Goal: Complete application form

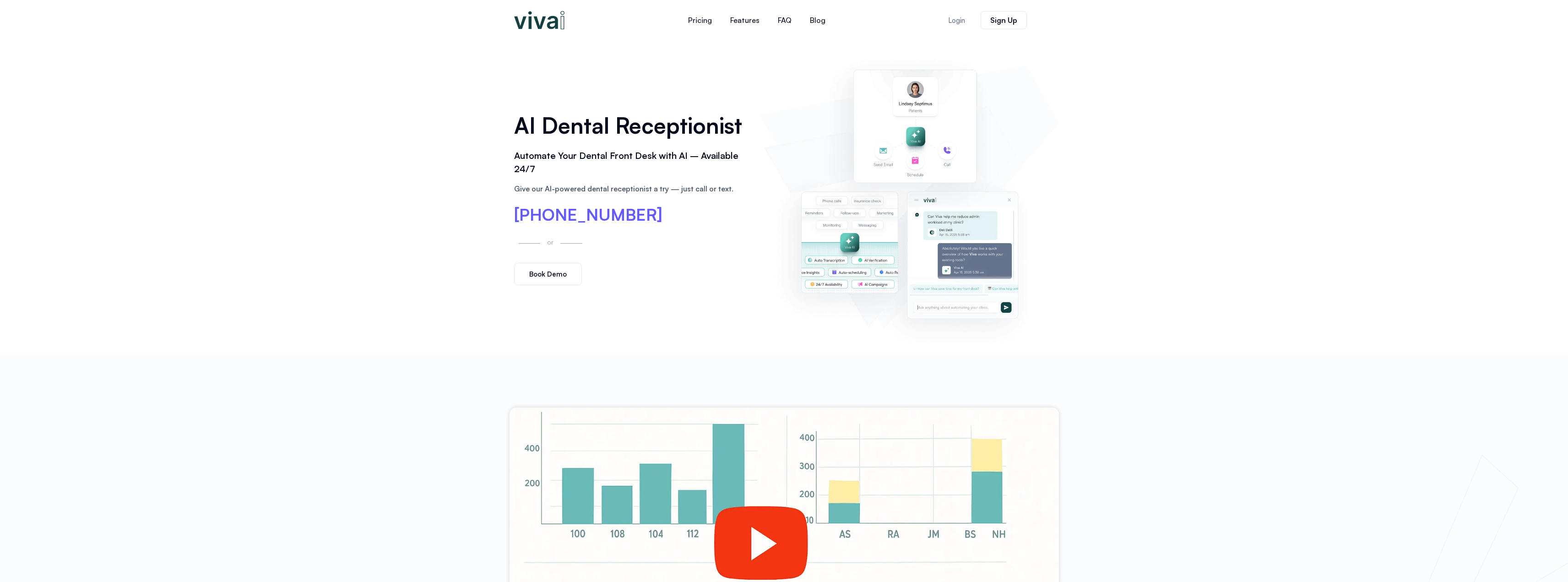
click at [542, 276] on span "Book Demo" at bounding box center [548, 274] width 37 height 7
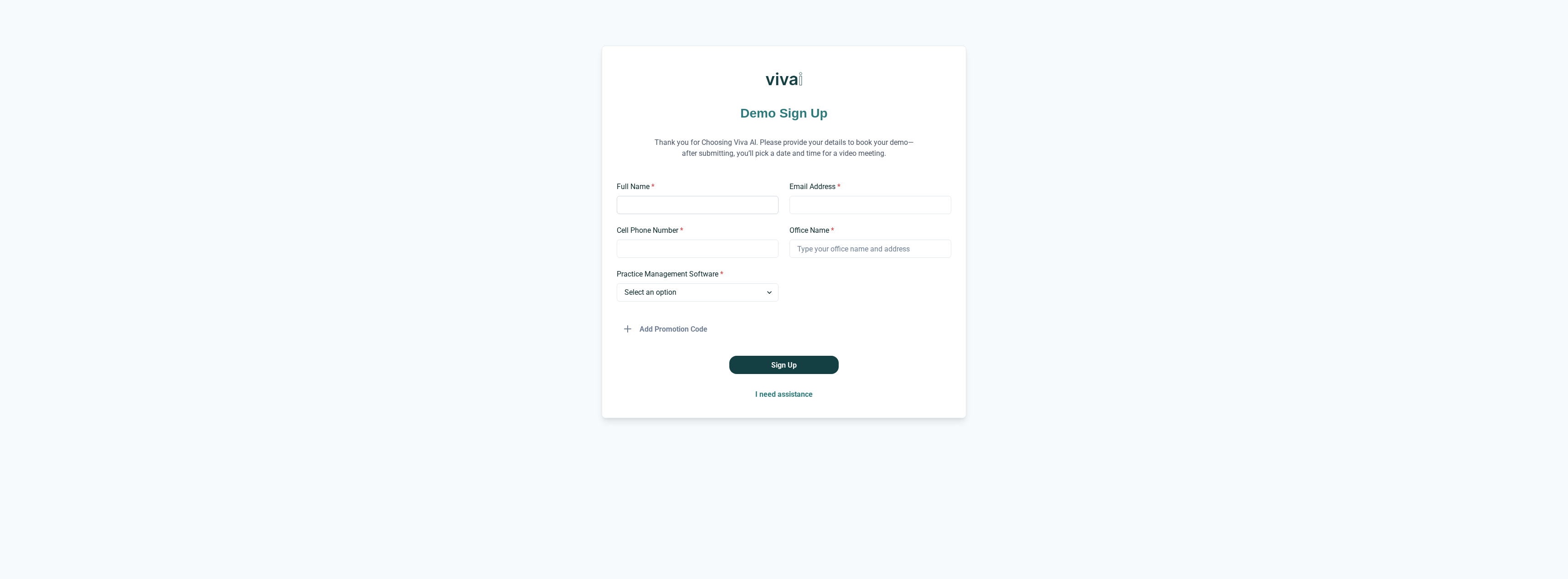
click at [671, 202] on input "Full Name *" at bounding box center [698, 205] width 162 height 18
type input "Karen"
type input "karen@mysmilebody.com"
type input "661.222.2242"
click at [845, 251] on input "Office Name *" at bounding box center [870, 249] width 162 height 18
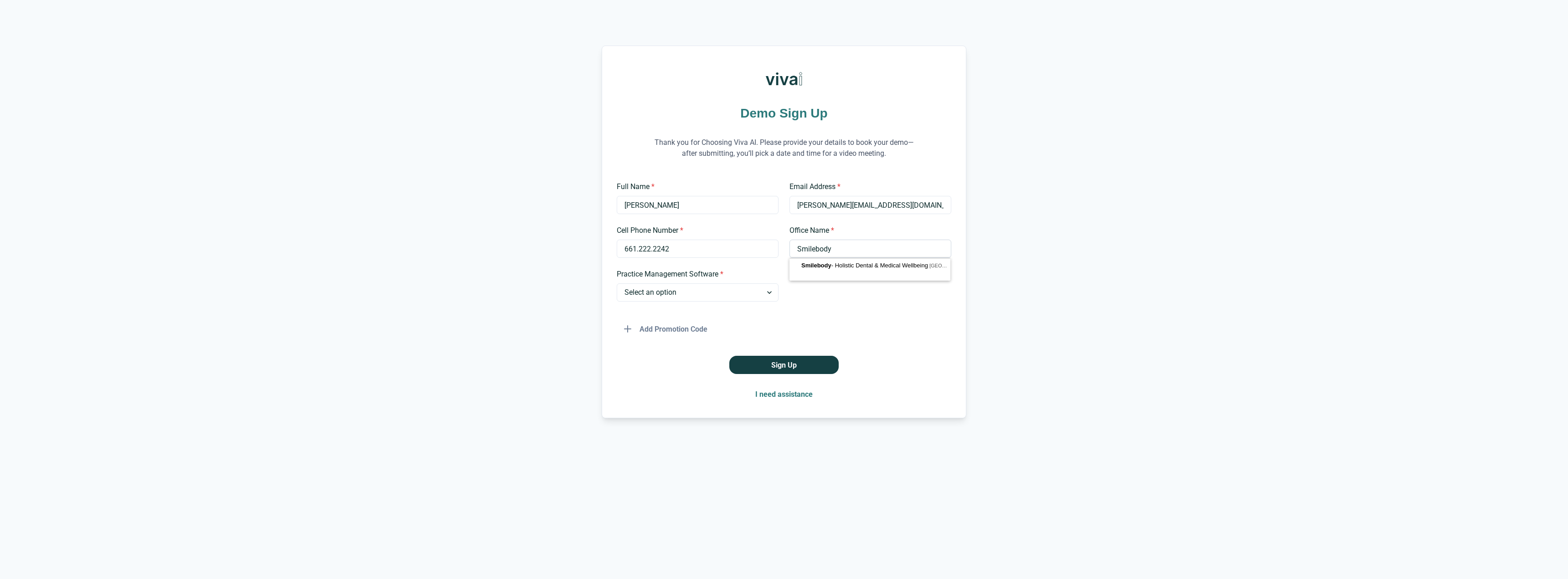
type input "Smilebody"
click at [687, 291] on select "Select an option Dentrix Open Dental EagleSoft Denticon Other" at bounding box center [698, 293] width 162 height 18
select select "Dentrix"
click at [617, 283] on select "Select an option Dentrix Open Dental EagleSoft Denticon Other" at bounding box center [698, 293] width 162 height 18
click at [776, 361] on button "Sign Up" at bounding box center [784, 365] width 110 height 18
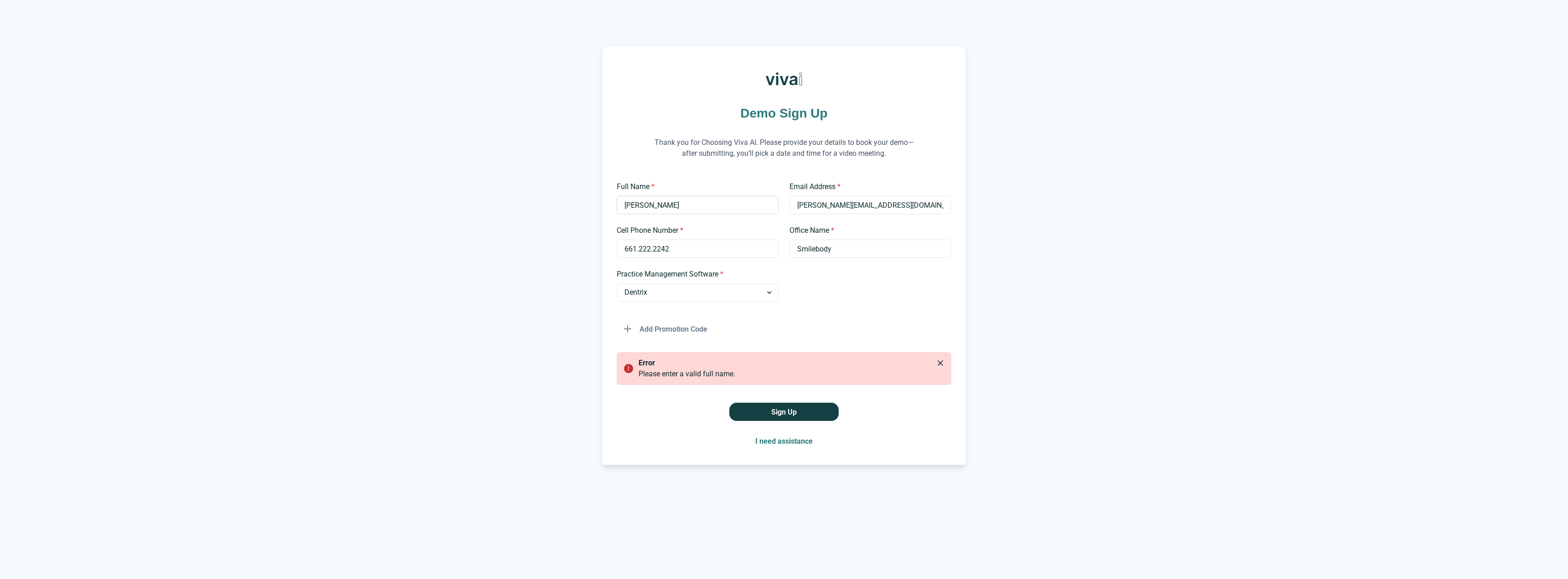
click at [648, 204] on input "Karen" at bounding box center [698, 205] width 162 height 18
click at [727, 213] on input "Karen Oroz" at bounding box center [698, 205] width 162 height 18
type input "Karen Orozco"
click at [816, 412] on button "Sign Up" at bounding box center [784, 412] width 110 height 18
click at [783, 412] on button "Sign Up" at bounding box center [784, 412] width 110 height 18
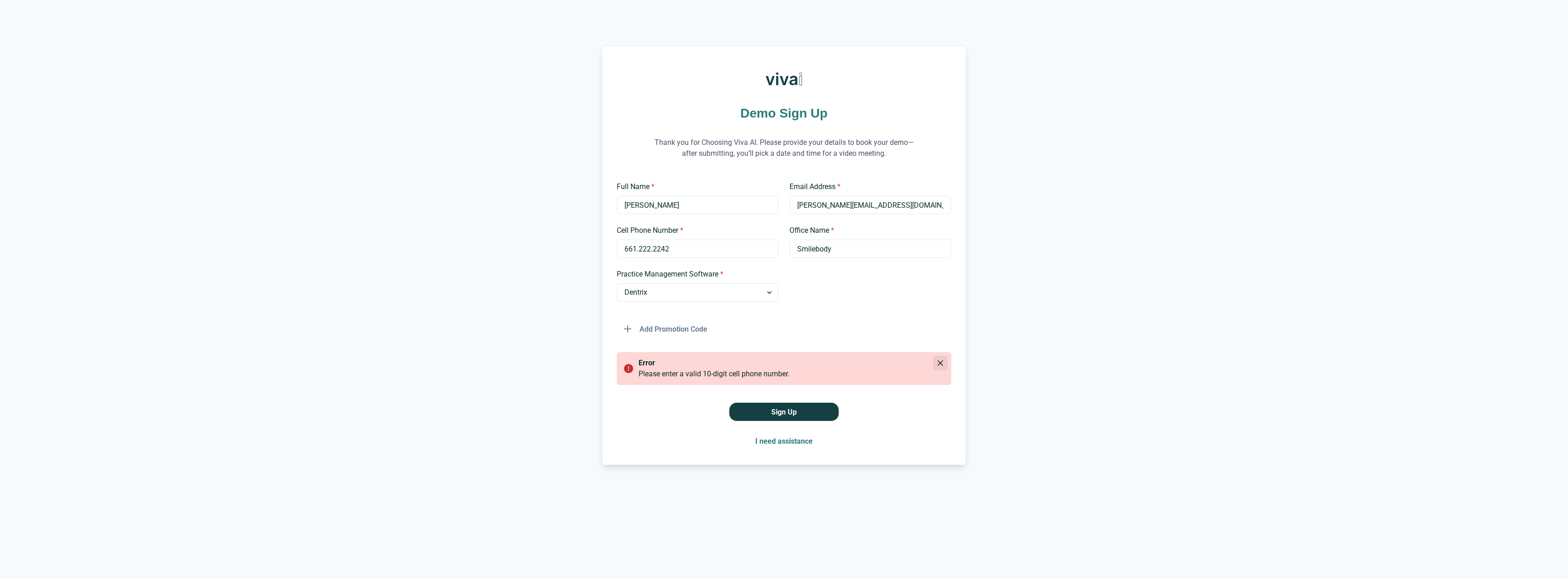
click at [939, 361] on icon "Close" at bounding box center [940, 362] width 5 height 5
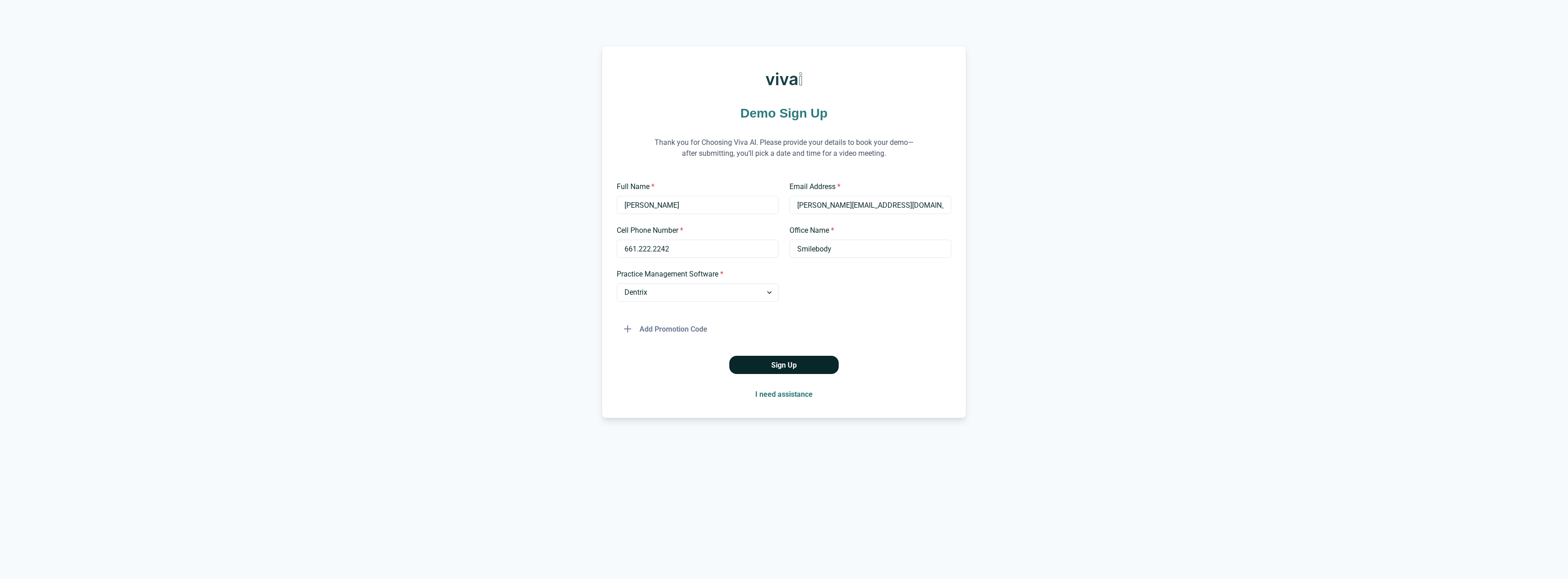
click at [783, 366] on button "Sign Up" at bounding box center [784, 365] width 110 height 18
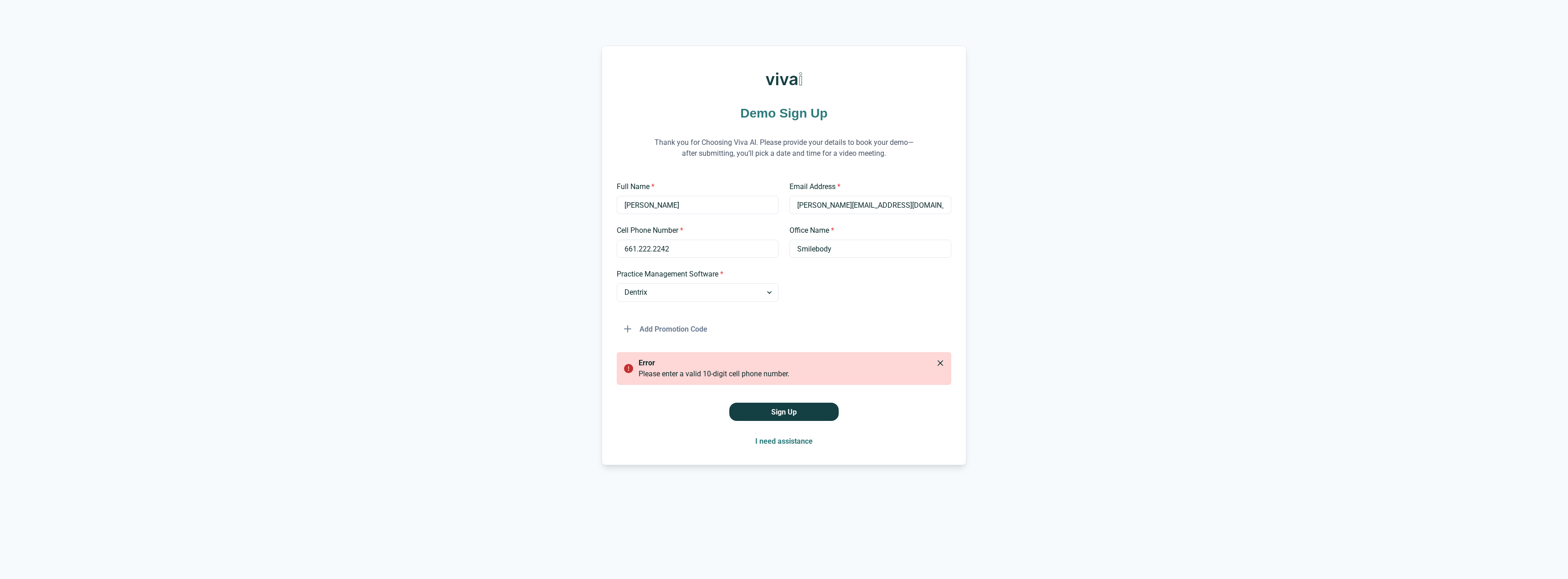
drag, startPoint x: 679, startPoint y: 251, endPoint x: 360, endPoint y: 221, distance: 320.4
click at [363, 214] on div "Demo Sign Up Thank you for Choosing Viva AI. Please provide your details to boo…" at bounding box center [784, 255] width 1568 height 420
type input "6612222242"
click at [789, 366] on p "error" at bounding box center [789, 363] width 302 height 11
click at [788, 414] on button "Sign Up" at bounding box center [784, 412] width 110 height 18
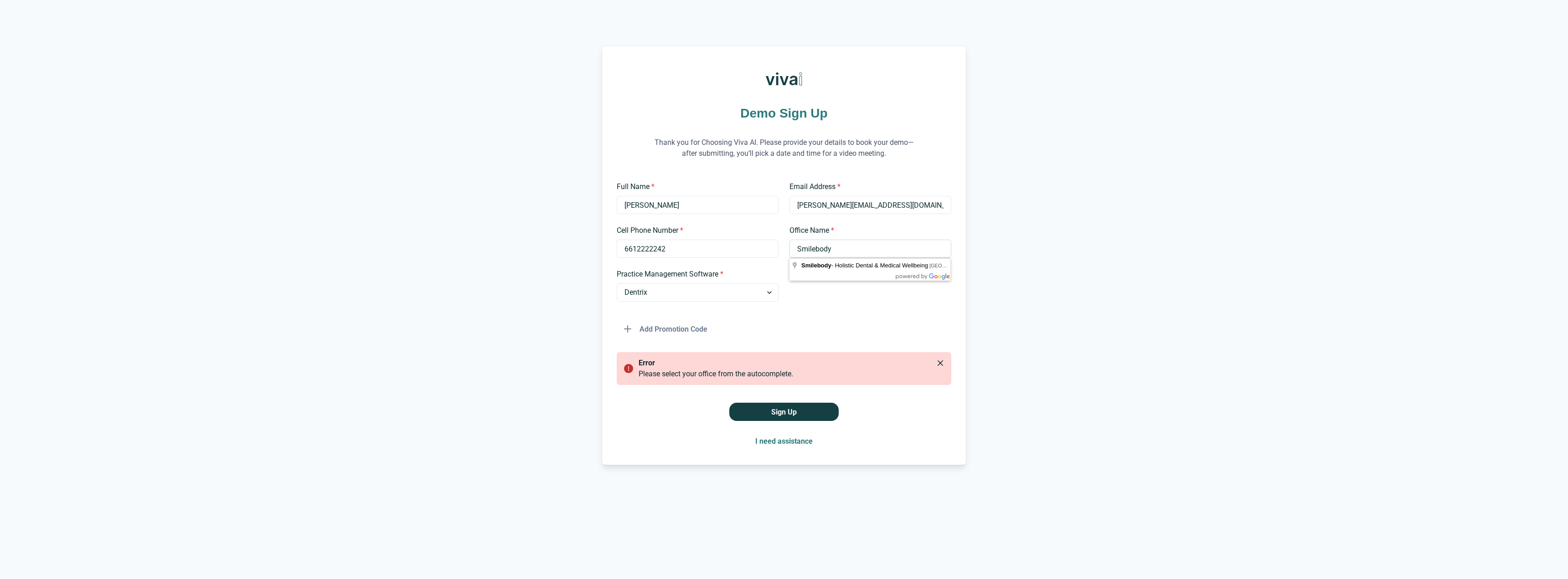
click at [841, 245] on input "Smilebody" at bounding box center [870, 249] width 162 height 18
type input "Smilebody - Holistic Dental & Medical Wellbeing"
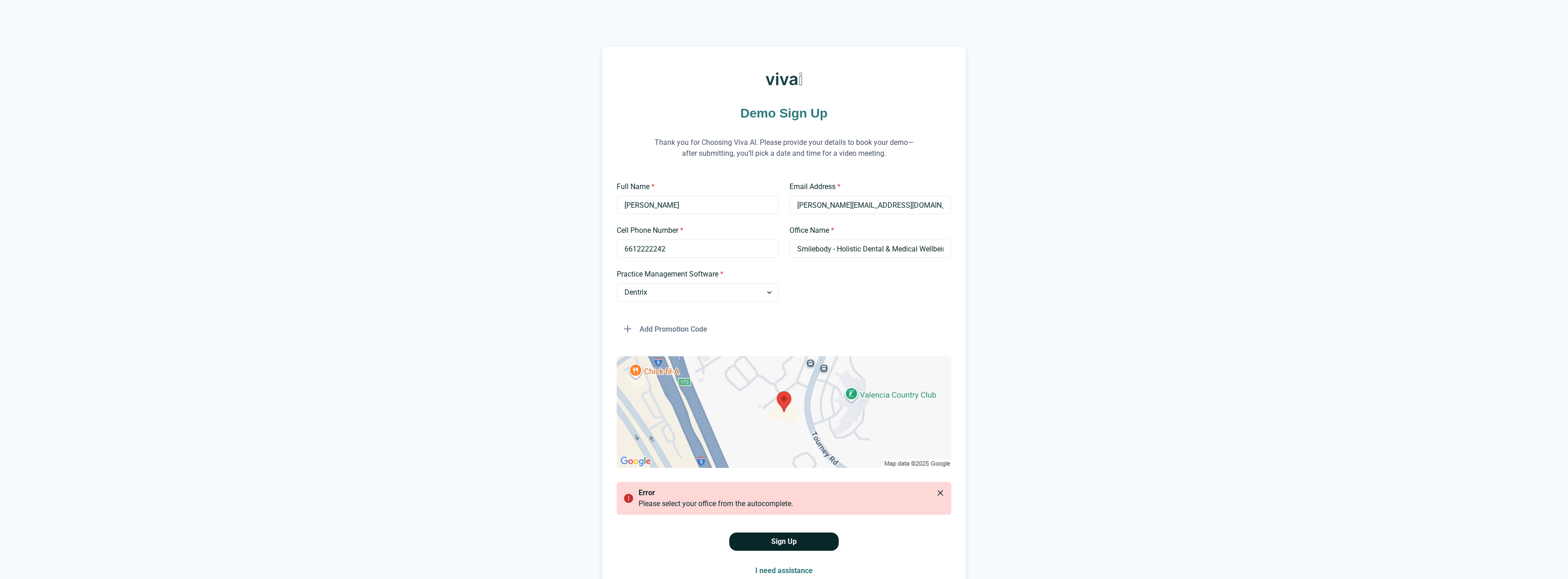
click at [758, 542] on button "Sign Up" at bounding box center [784, 541] width 110 height 18
